Goal: Complete application form

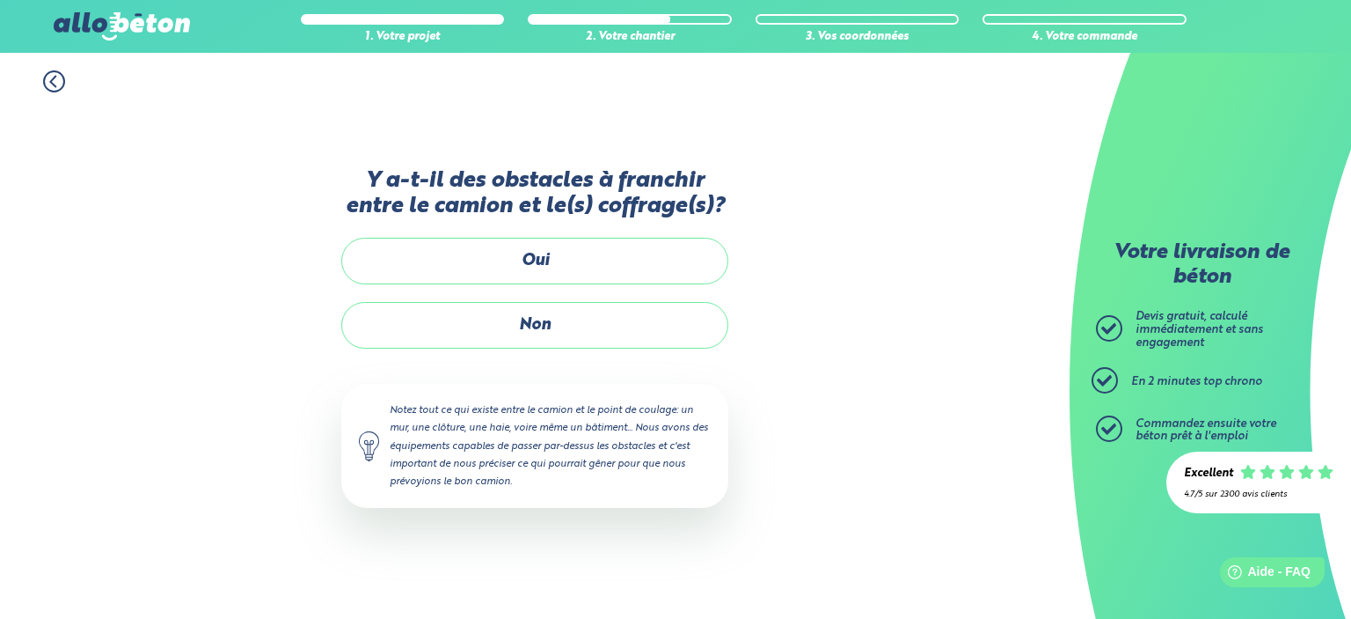
click at [553, 260] on label "Oui" at bounding box center [534, 261] width 387 height 47
click at [0, 0] on input "Oui" at bounding box center [0, 0] width 0 height 0
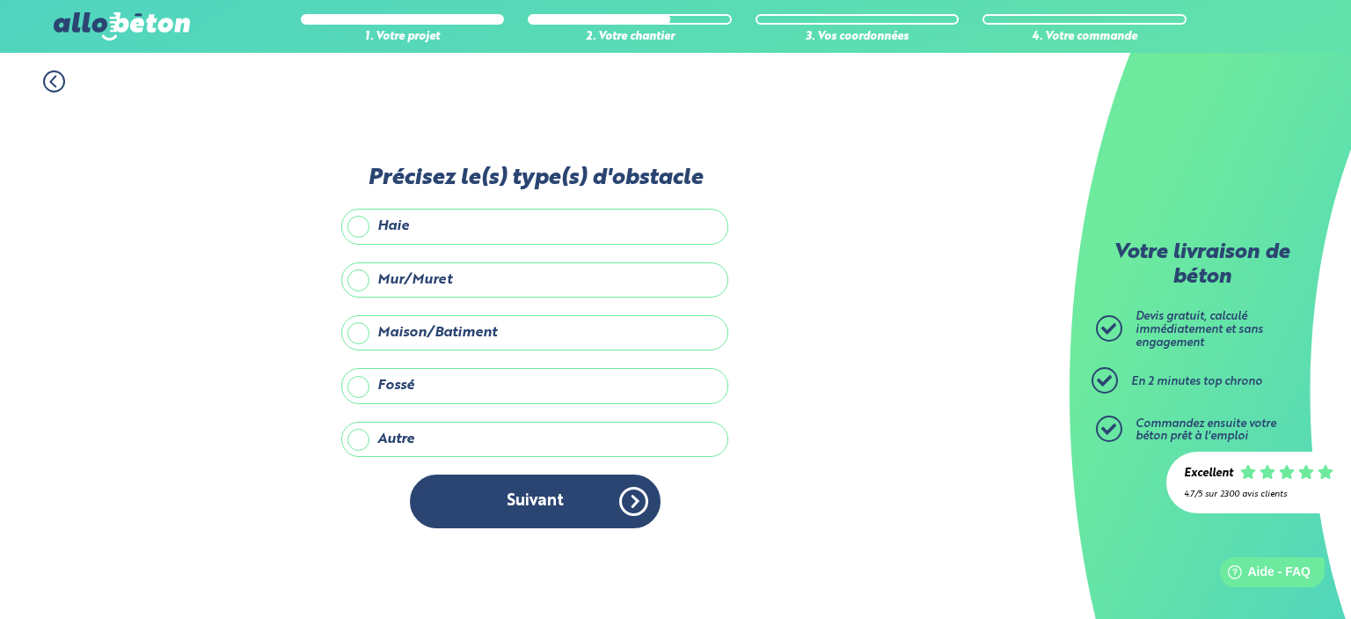
click at [447, 330] on label "Maison/Batiment" at bounding box center [534, 332] width 387 height 35
click at [0, 0] on input "Maison/Batiment" at bounding box center [0, 0] width 0 height 0
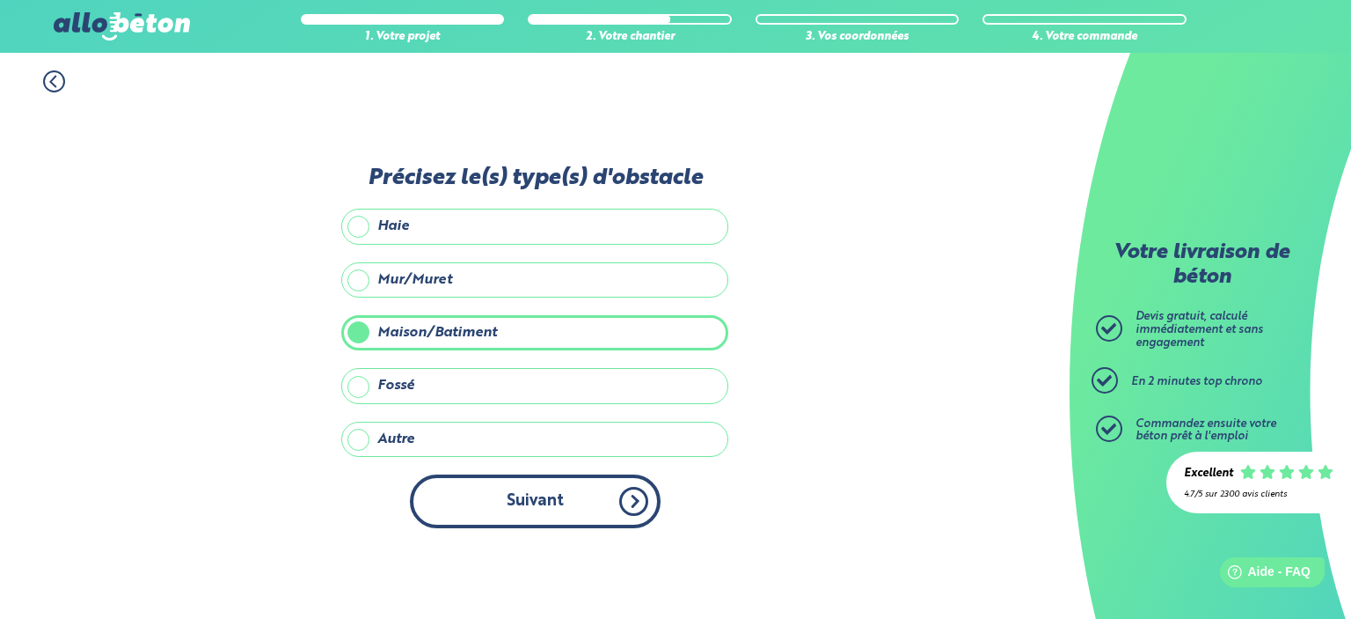
click at [578, 509] on button "Suivant" at bounding box center [535, 501] width 251 height 54
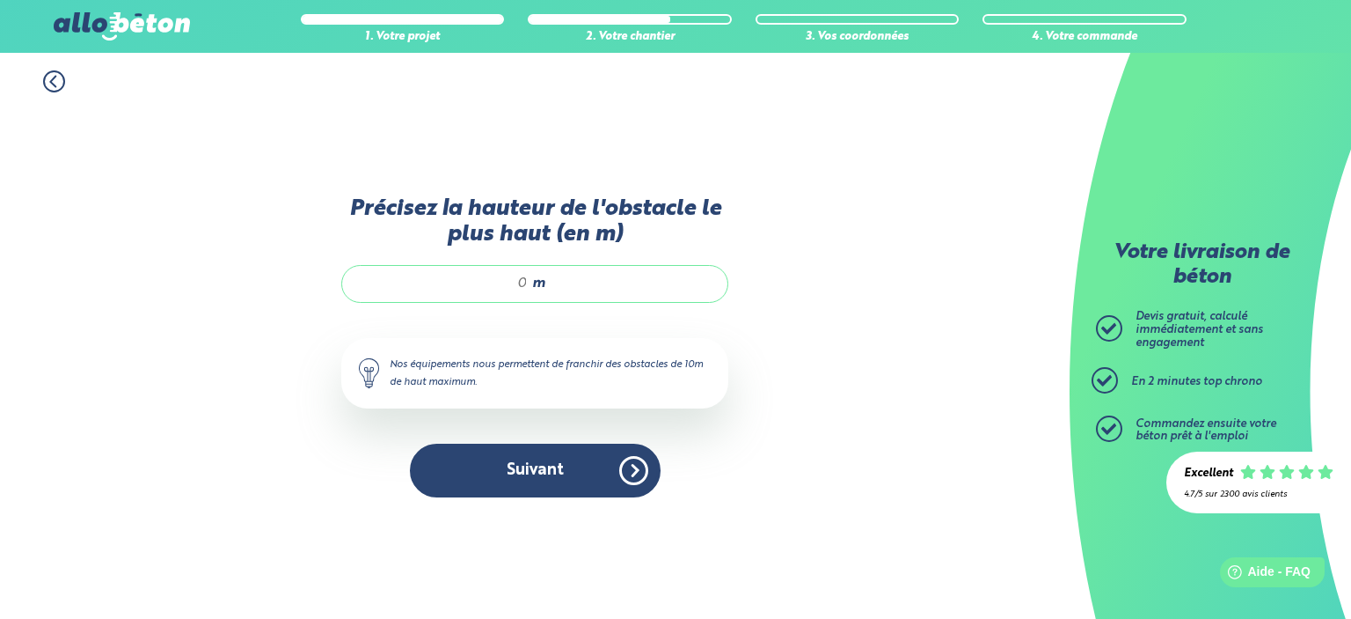
drag, startPoint x: 512, startPoint y: 276, endPoint x: 562, endPoint y: 289, distance: 51.9
click at [562, 289] on div "m" at bounding box center [534, 283] width 387 height 37
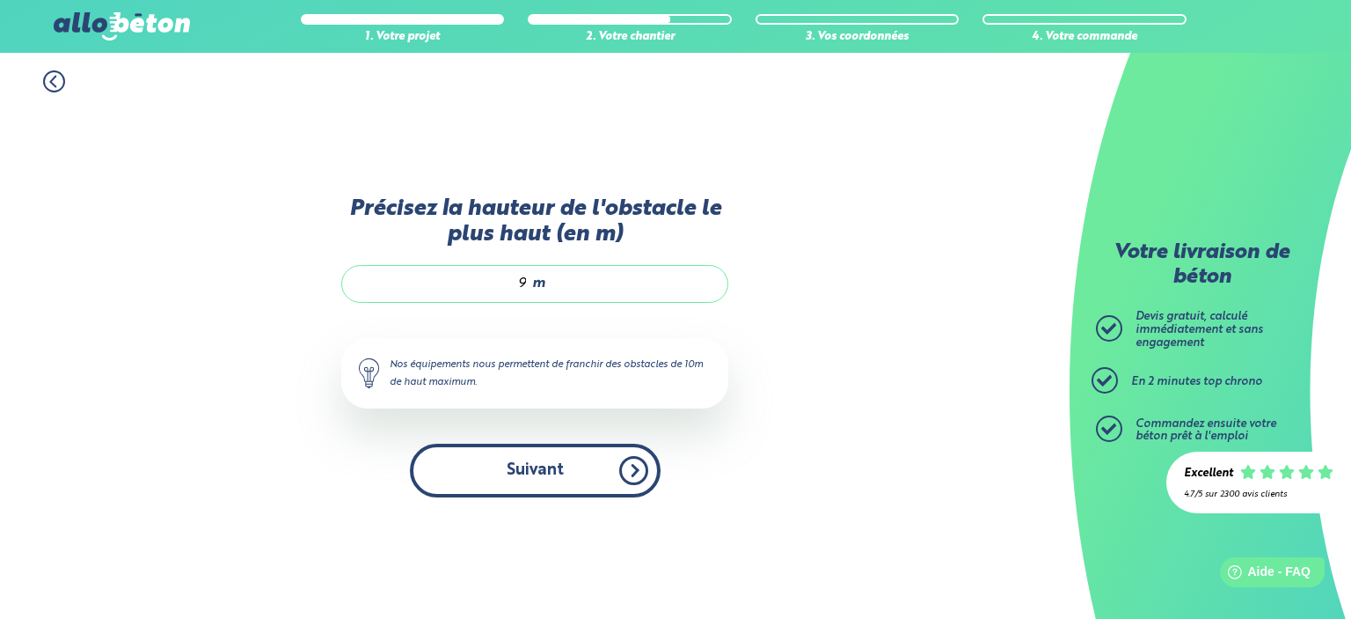
type input "9"
click at [570, 469] on button "Suivant" at bounding box center [535, 470] width 251 height 54
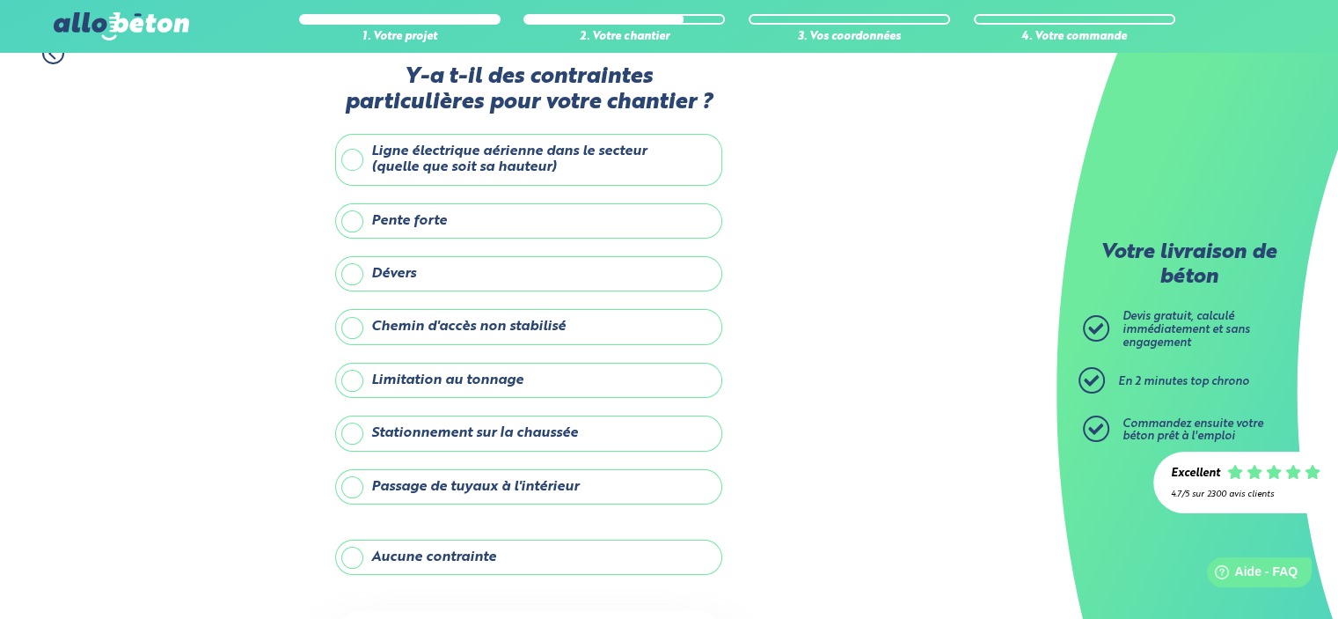
scroll to position [18, 0]
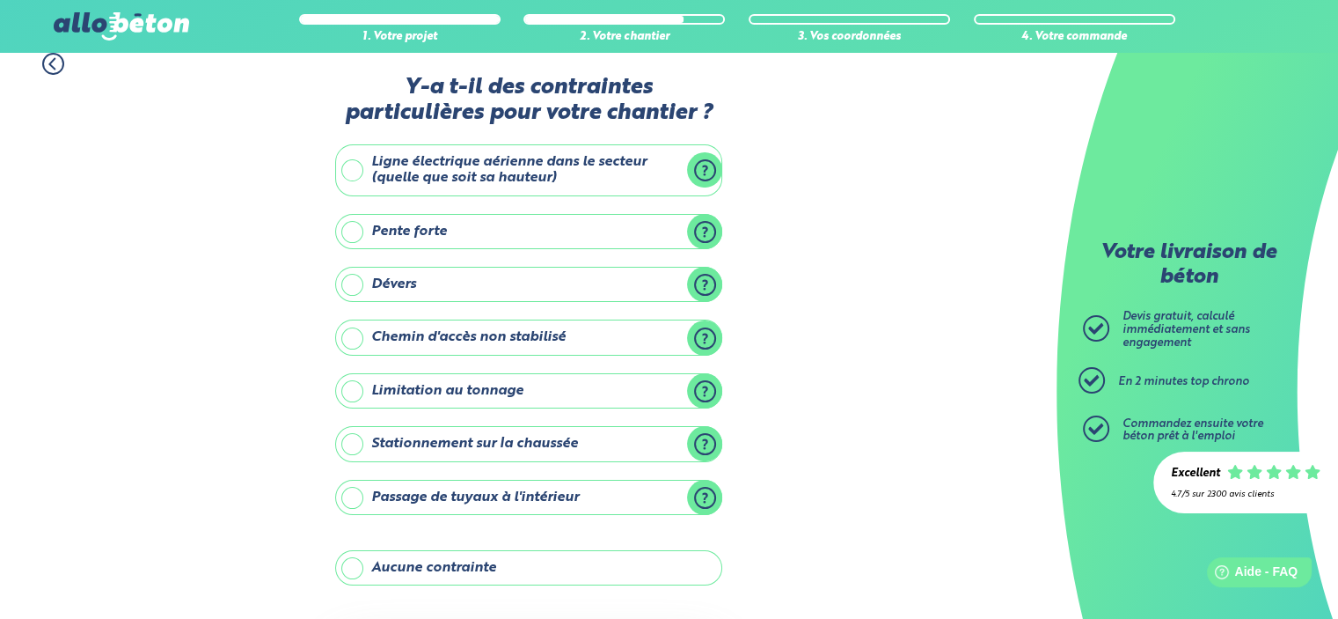
click at [361, 443] on label "Stationnement sur la chaussée" at bounding box center [528, 443] width 387 height 35
click at [0, 0] on input "Stationnement sur la chaussée" at bounding box center [0, 0] width 0 height 0
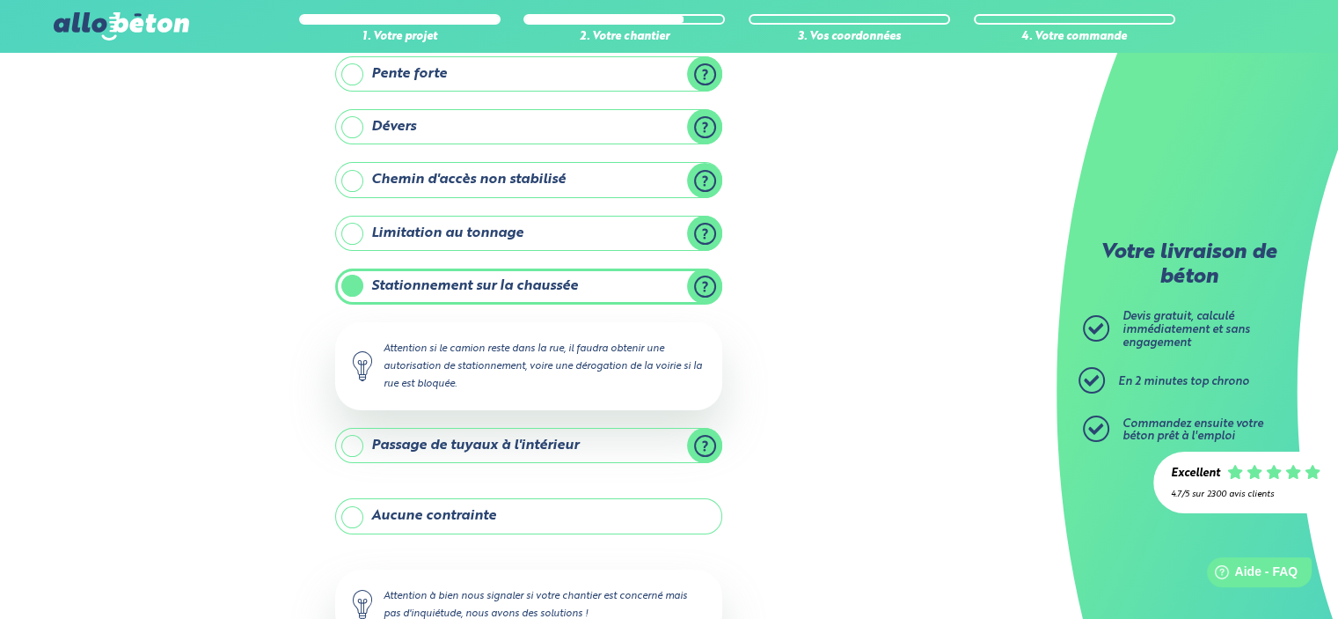
scroll to position [194, 0]
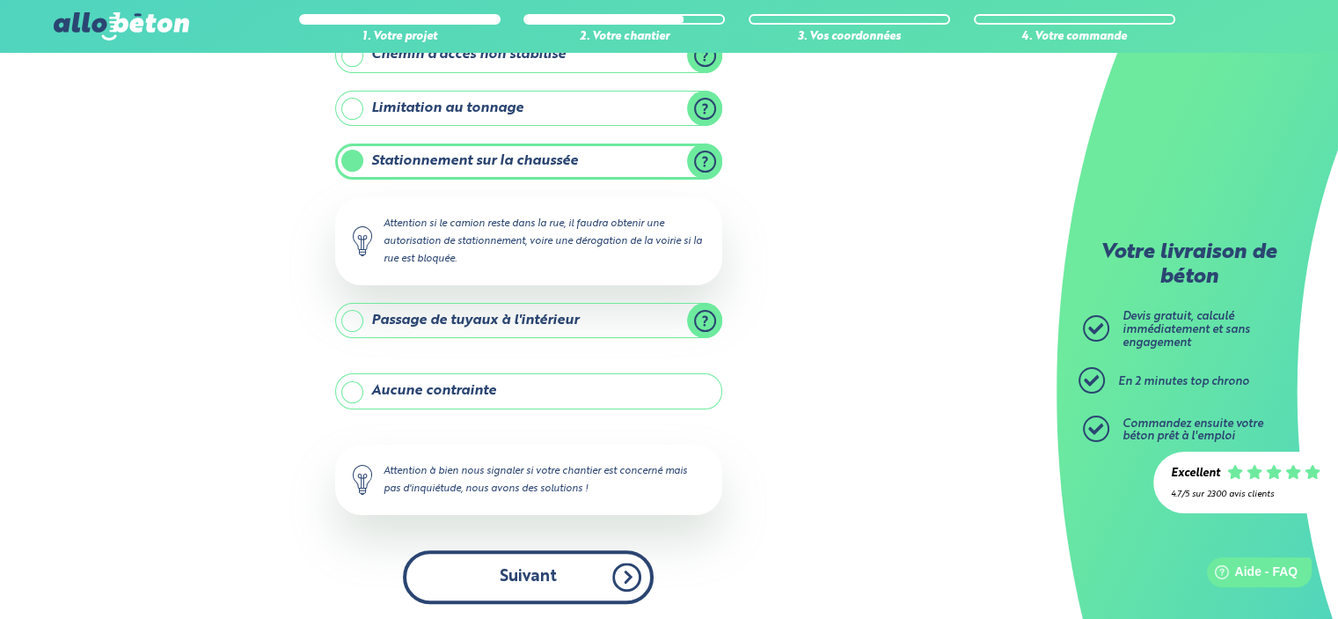
click at [581, 568] on button "Suivant" at bounding box center [528, 577] width 251 height 54
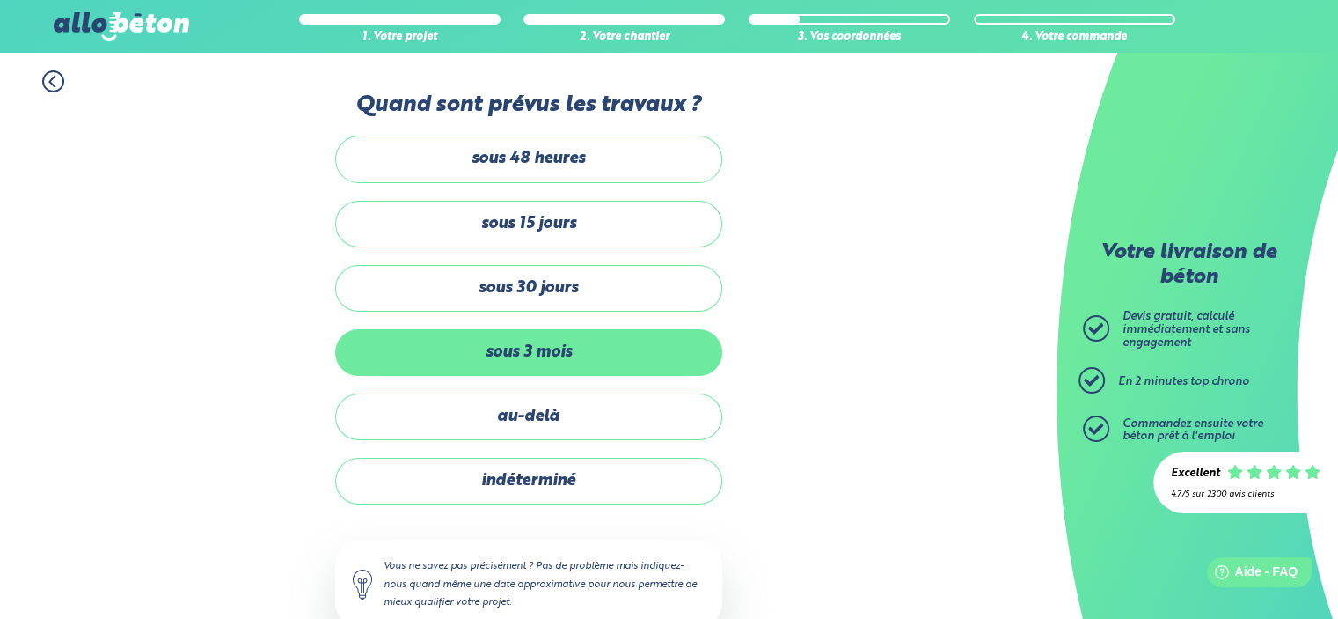
click at [538, 345] on label "sous 3 mois" at bounding box center [528, 352] width 387 height 47
click at [0, 0] on input "sous 3 mois" at bounding box center [0, 0] width 0 height 0
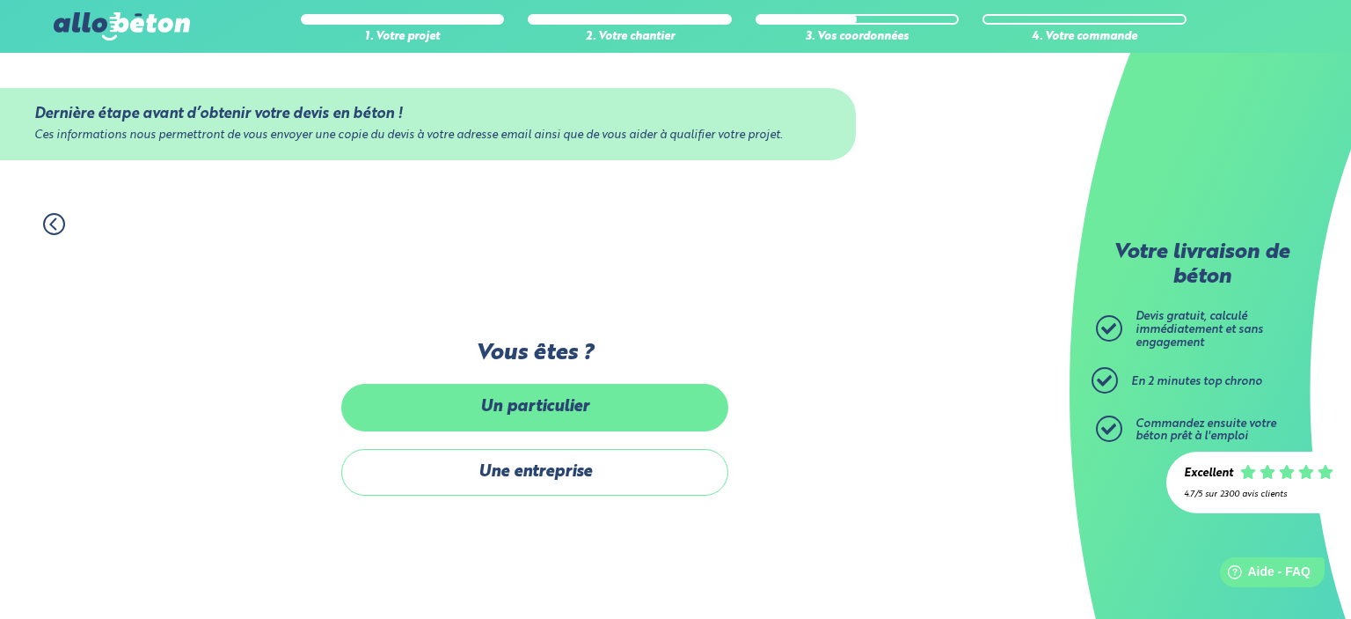
click at [570, 409] on label "Un particulier" at bounding box center [534, 407] width 387 height 47
click at [0, 0] on input "Un particulier" at bounding box center [0, 0] width 0 height 0
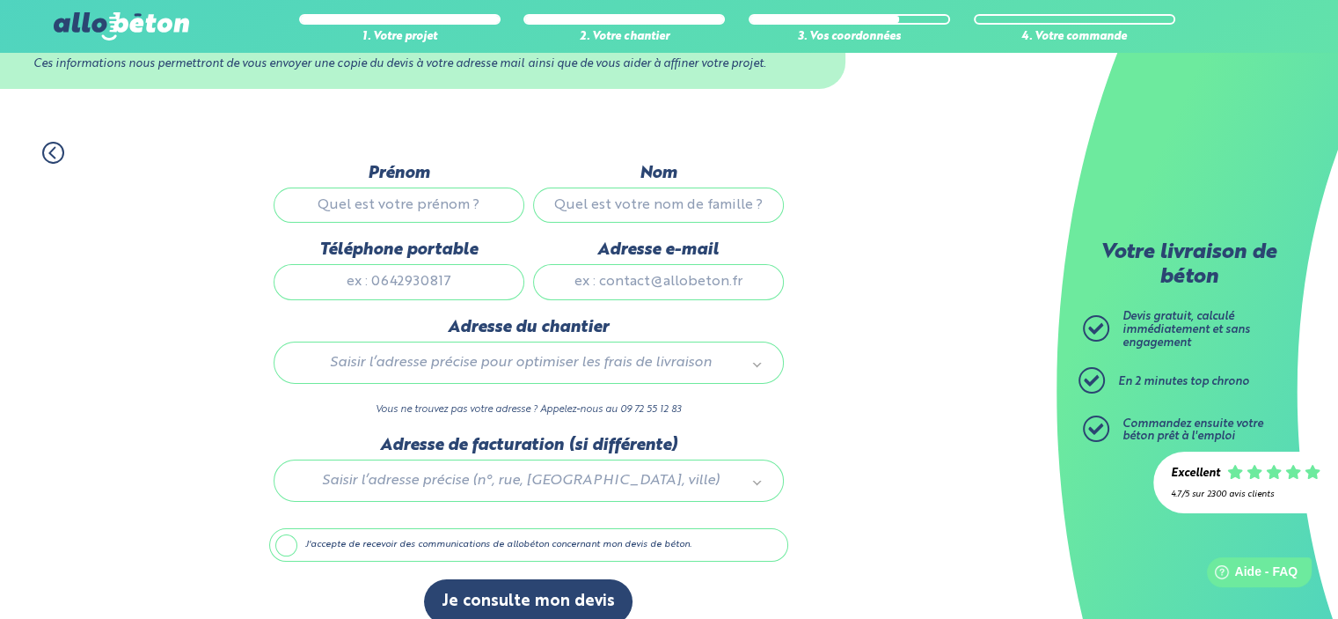
scroll to position [92, 0]
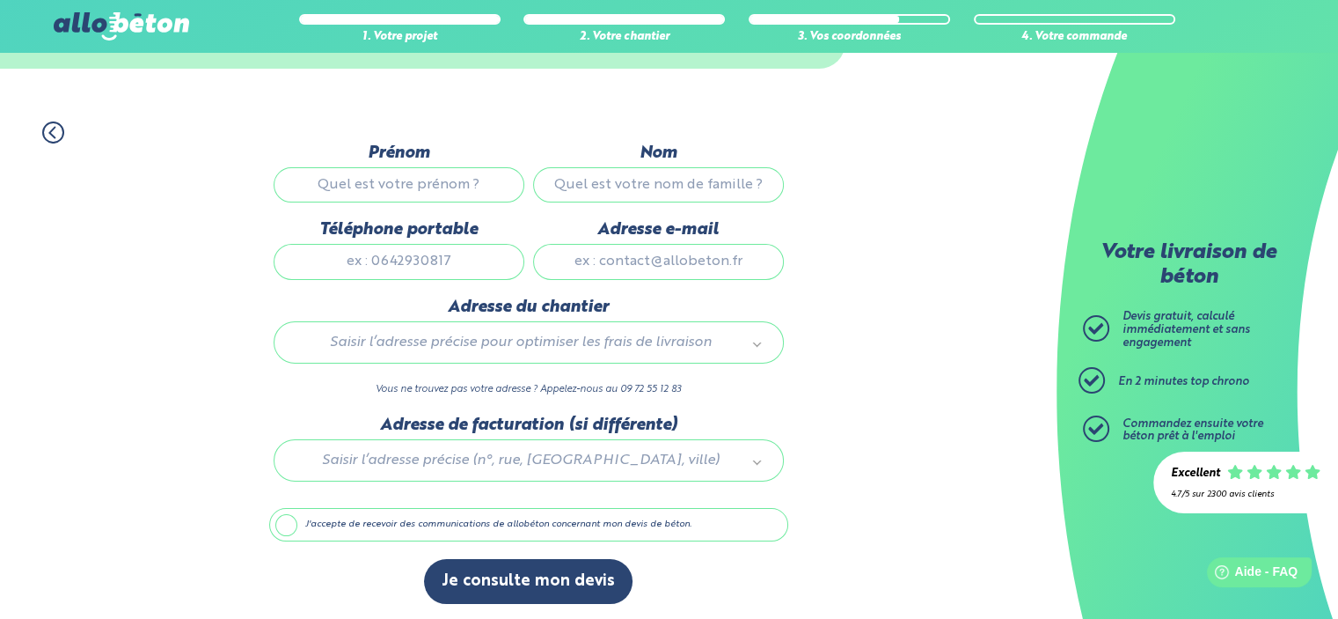
click at [370, 187] on input "Prénom" at bounding box center [399, 184] width 251 height 35
type input "Yohan"
type input "Gervasio"
type input "0675843184"
type input "gervasio_yohan@hotmail.fr"
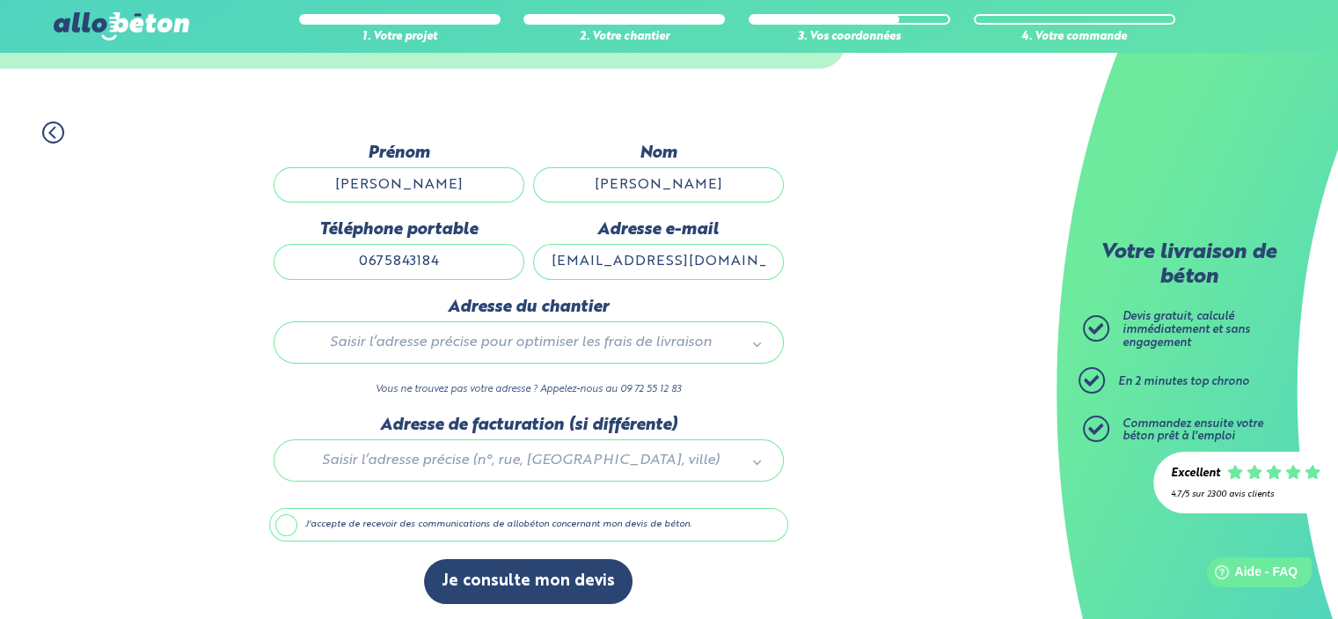
type input "16 impasse de camsaud"
click at [297, 525] on label "J'accepte de recevoir des communications de allobéton concernant mon devis de b…" at bounding box center [528, 524] width 519 height 33
click at [0, 0] on input "J'accepte de recevoir des communications de allobéton concernant mon devis de b…" at bounding box center [0, 0] width 0 height 0
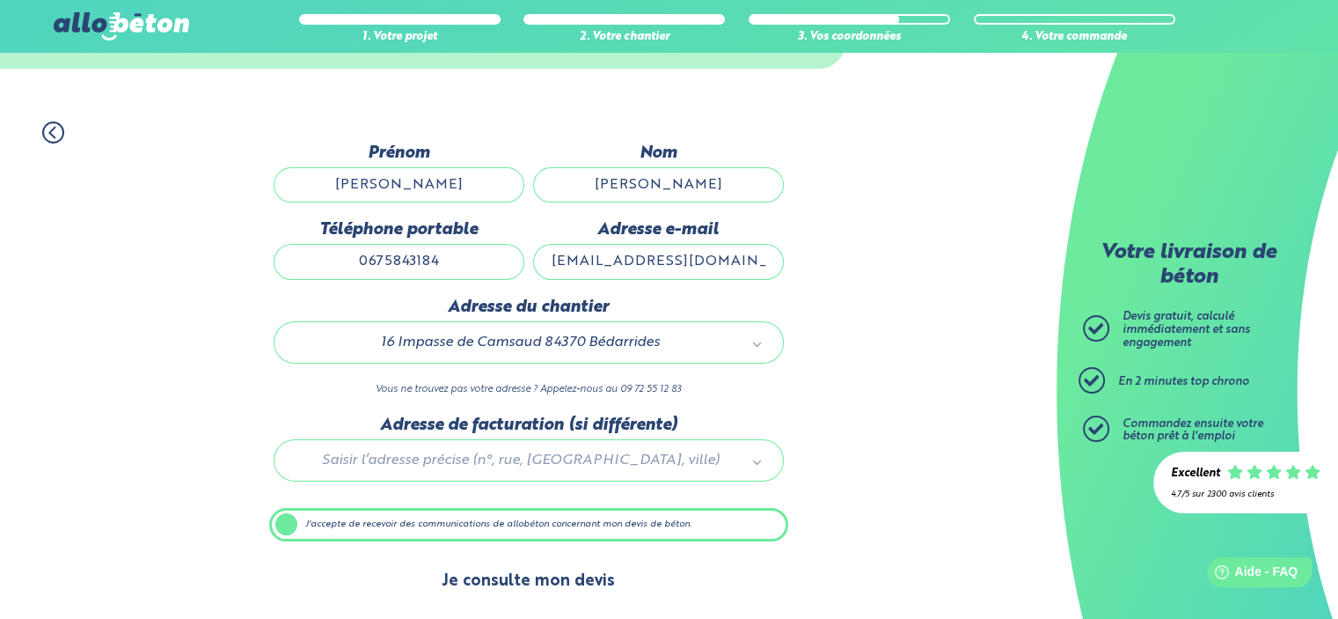
click at [546, 582] on button "Je consulte mon devis" at bounding box center [528, 581] width 209 height 45
